Goal: Transaction & Acquisition: Purchase product/service

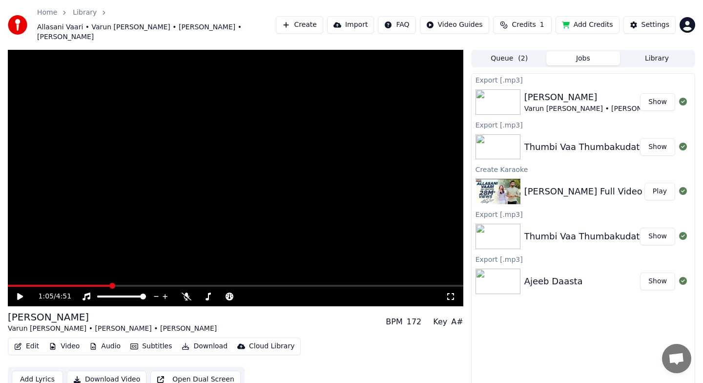
scroll to position [1, 0]
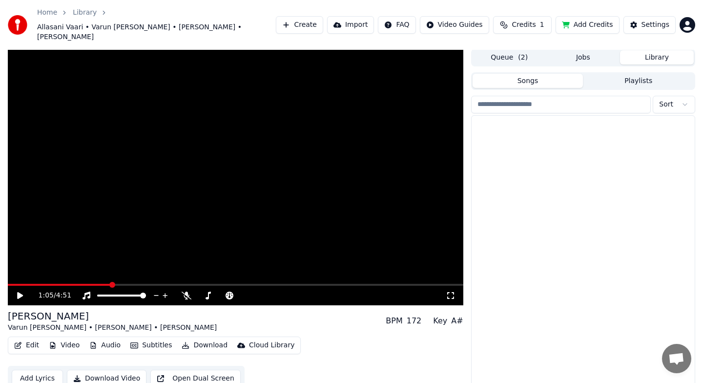
click at [660, 50] on button "Library" at bounding box center [657, 57] width 74 height 14
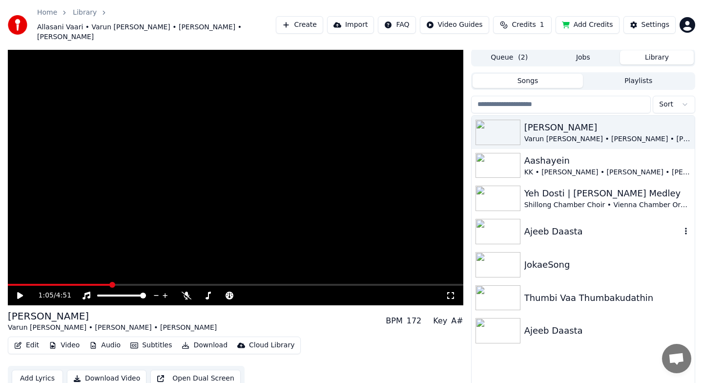
click at [603, 225] on div "Ajeeb Daasta" at bounding box center [603, 232] width 157 height 14
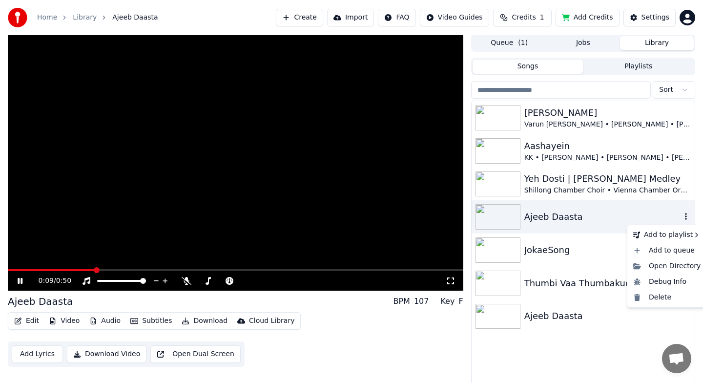
click at [683, 218] on icon "button" at bounding box center [686, 216] width 10 height 8
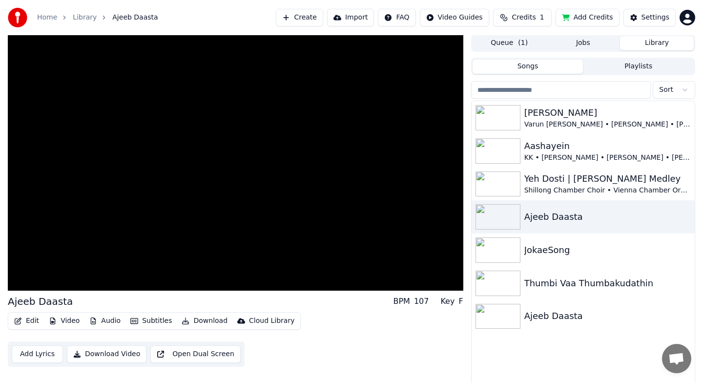
click at [533, 351] on div "Allasani Vaari Varun [PERSON_NAME] • [PERSON_NAME] • [PERSON_NAME] Aashayein KK…" at bounding box center [583, 244] width 223 height 286
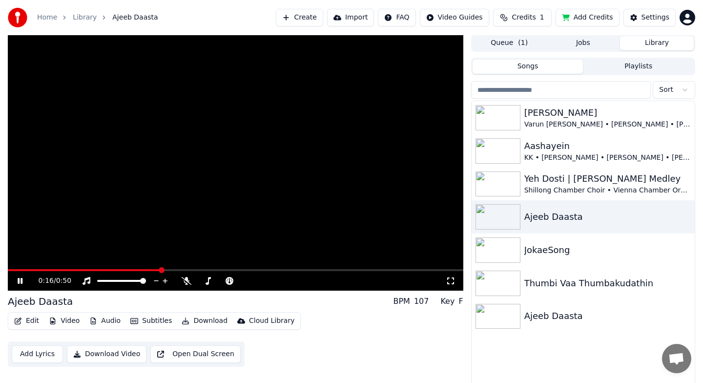
click at [23, 283] on icon at bounding box center [27, 281] width 23 height 8
click at [517, 18] on span "Credits" at bounding box center [524, 18] width 24 height 10
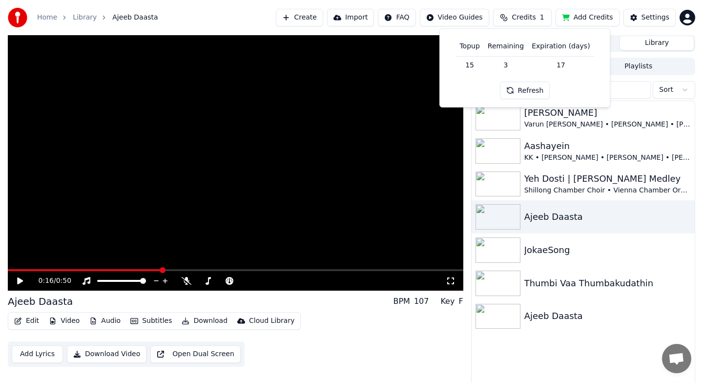
click at [509, 67] on td "3" at bounding box center [506, 65] width 44 height 18
click at [520, 96] on button "Refresh" at bounding box center [525, 91] width 50 height 18
click at [520, 92] on button "Refresh" at bounding box center [525, 91] width 50 height 18
click at [474, 66] on td "15" at bounding box center [470, 65] width 28 height 18
click at [474, 44] on th "Topup" at bounding box center [470, 47] width 28 height 20
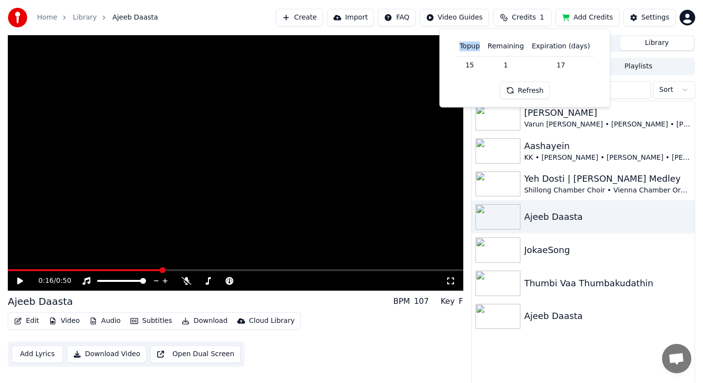
click at [474, 44] on th "Topup" at bounding box center [470, 47] width 28 height 20
click at [503, 45] on th "Remaining" at bounding box center [506, 47] width 44 height 20
click at [653, 20] on div "Settings" at bounding box center [656, 18] width 28 height 10
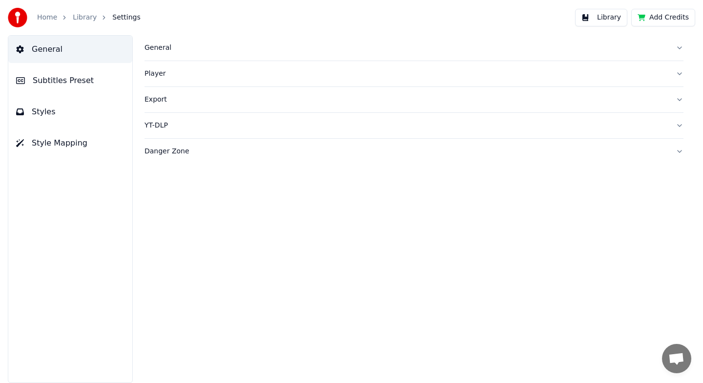
click at [592, 18] on button "Library" at bounding box center [601, 18] width 52 height 18
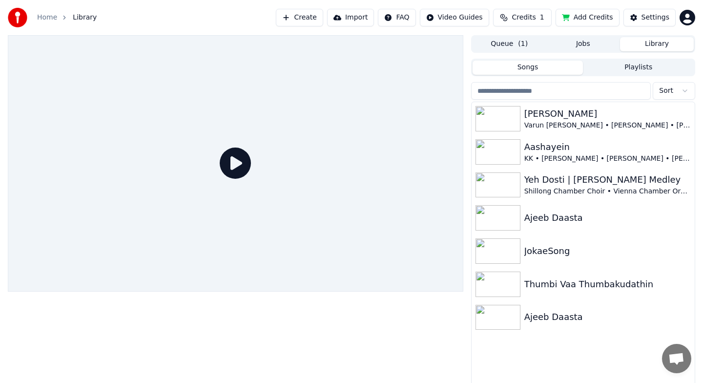
click at [687, 18] on html "Home Library Create Import FAQ Video Guides Credits 1 Add Credits Settings Queu…" at bounding box center [351, 191] width 703 height 383
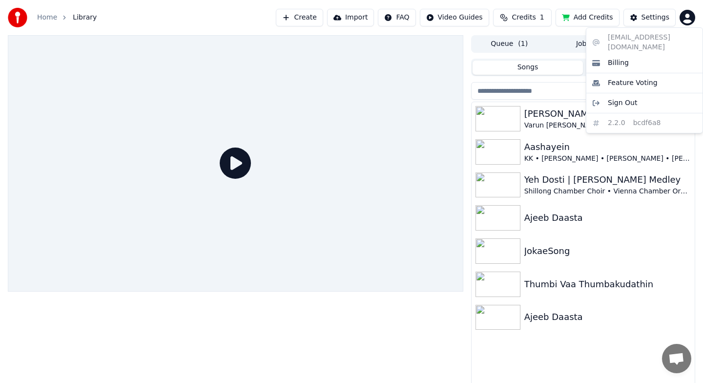
click at [568, 17] on html "Home Library Create Import FAQ Video Guides Credits 1 Add Credits Settings Queu…" at bounding box center [351, 191] width 703 height 383
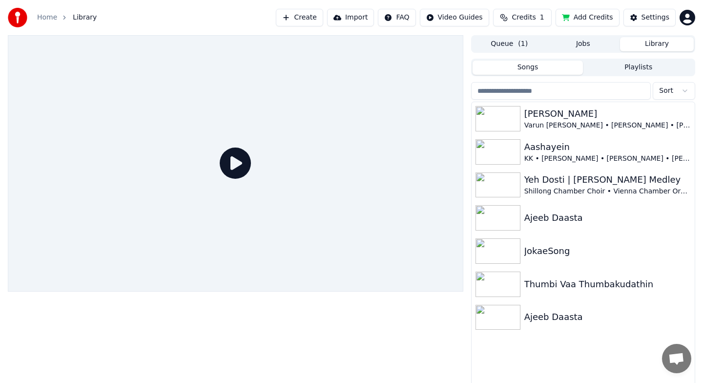
click at [586, 19] on button "Add Credits" at bounding box center [588, 18] width 64 height 18
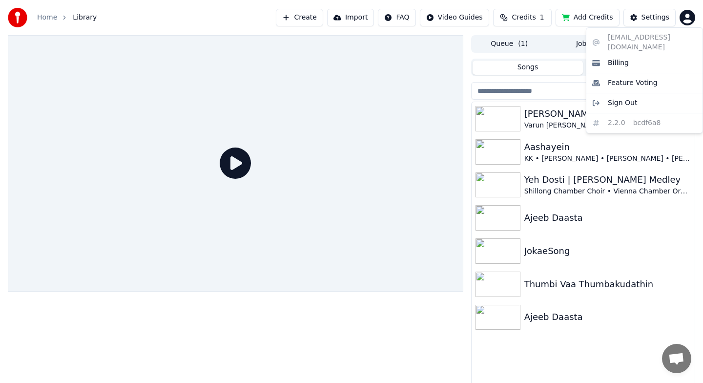
click at [690, 22] on html "Home Library Create Import FAQ Video Guides Credits 1 Add Credits Settings Queu…" at bounding box center [351, 191] width 703 height 383
click at [622, 38] on div "[EMAIL_ADDRESS][DOMAIN_NAME] Billing Feature Voting Sign Out 2.2.0 bcdf6a8" at bounding box center [644, 80] width 117 height 106
click at [313, 21] on html "Home Library Create Import FAQ Video Guides Credits 1 Add Credits Settings Queu…" at bounding box center [351, 191] width 703 height 383
